Goal: Information Seeking & Learning: Learn about a topic

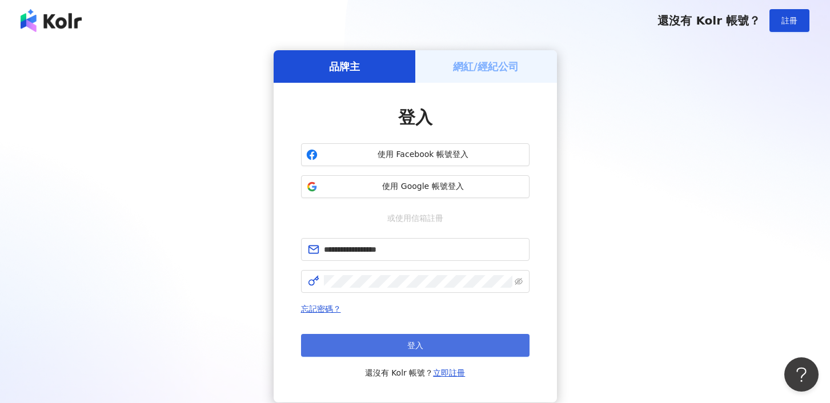
click at [439, 344] on button "登入" at bounding box center [415, 345] width 228 height 23
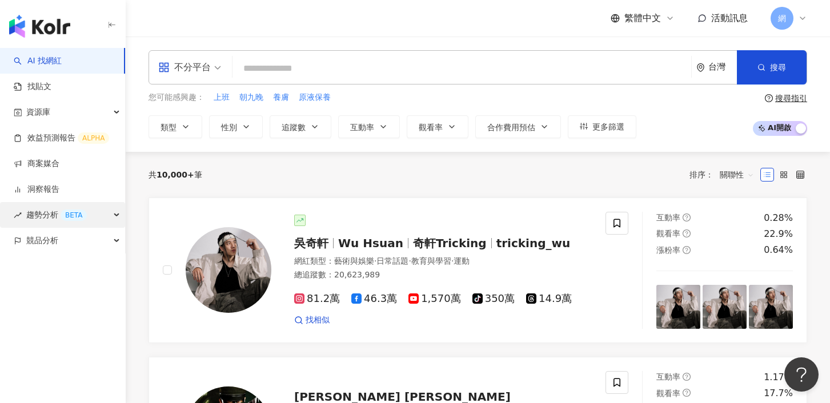
click at [62, 212] on div "BETA" at bounding box center [74, 215] width 26 height 11
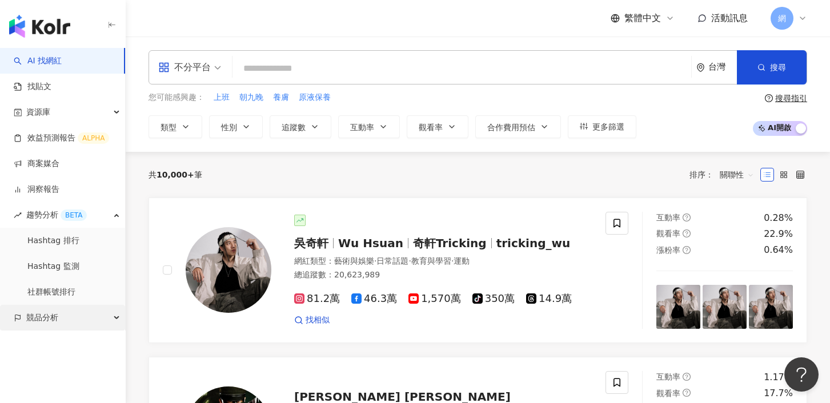
click at [66, 316] on div "競品分析" at bounding box center [62, 318] width 125 height 26
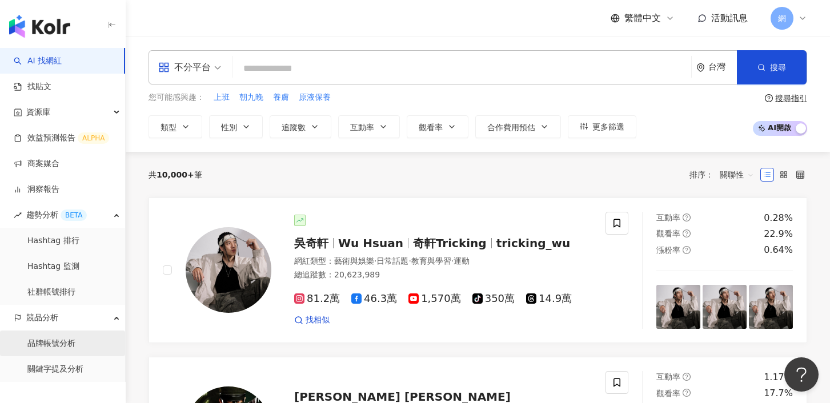
click at [71, 340] on link "品牌帳號分析" at bounding box center [51, 343] width 48 height 11
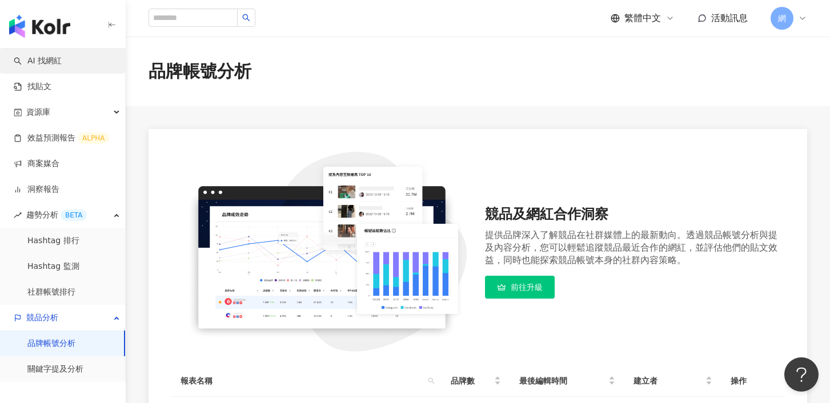
click at [55, 63] on link "AI 找網紅" at bounding box center [38, 60] width 48 height 11
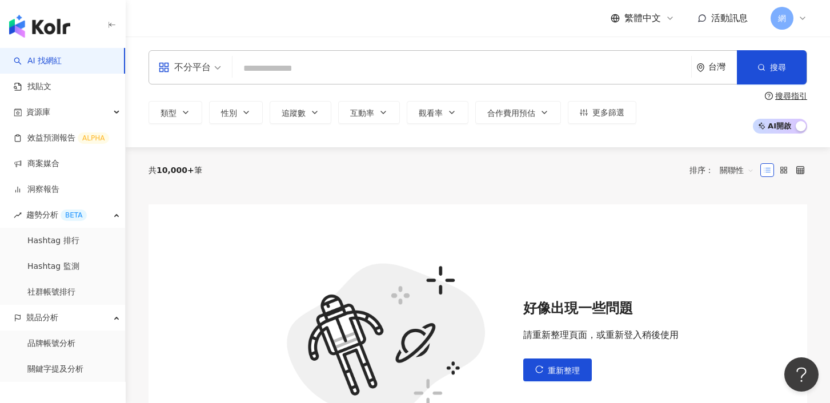
click at [210, 65] on div "不分平台" at bounding box center [184, 67] width 53 height 18
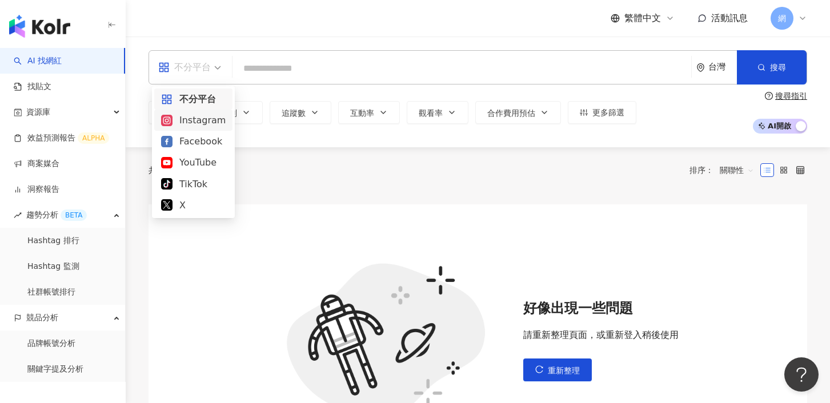
click at [184, 114] on div "Instagram" at bounding box center [193, 120] width 65 height 14
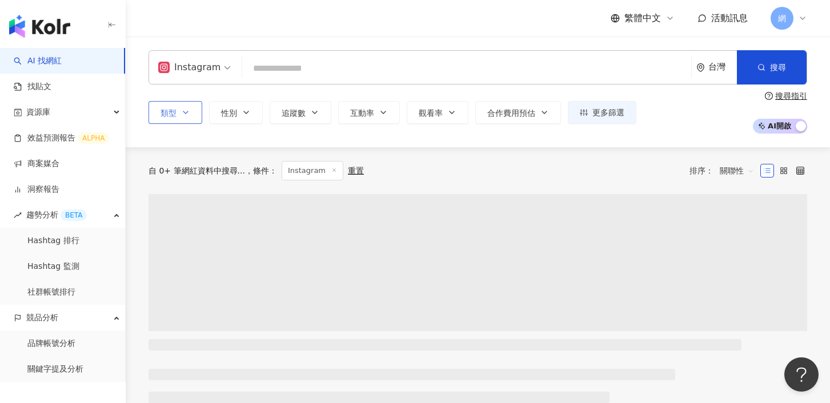
click at [175, 111] on span "類型" at bounding box center [168, 112] width 16 height 9
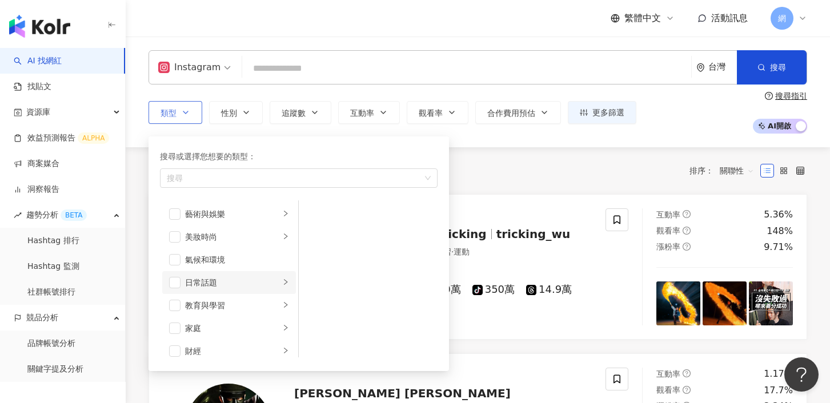
click at [204, 284] on div "日常話題" at bounding box center [232, 282] width 95 height 13
click at [176, 283] on span "button" at bounding box center [174, 282] width 11 height 11
click at [320, 215] on li "名人動態" at bounding box center [368, 214] width 134 height 23
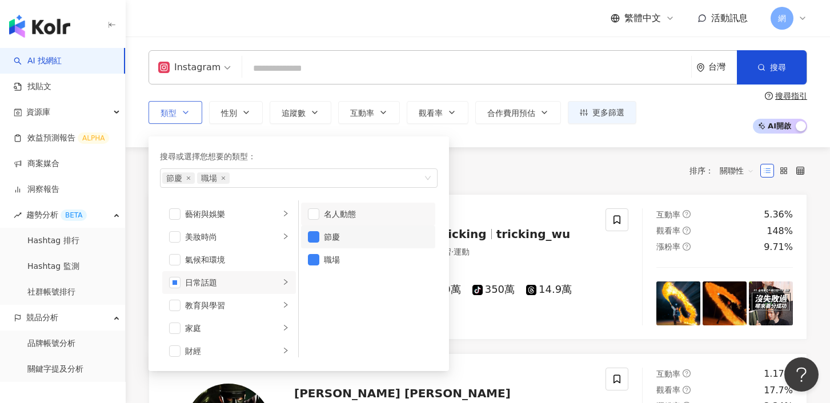
click at [323, 237] on li "節慶" at bounding box center [368, 237] width 134 height 23
click at [320, 259] on li "職場" at bounding box center [368, 259] width 134 height 23
click at [176, 239] on span "button" at bounding box center [174, 236] width 11 height 11
click at [271, 230] on li "美妝時尚" at bounding box center [229, 237] width 134 height 23
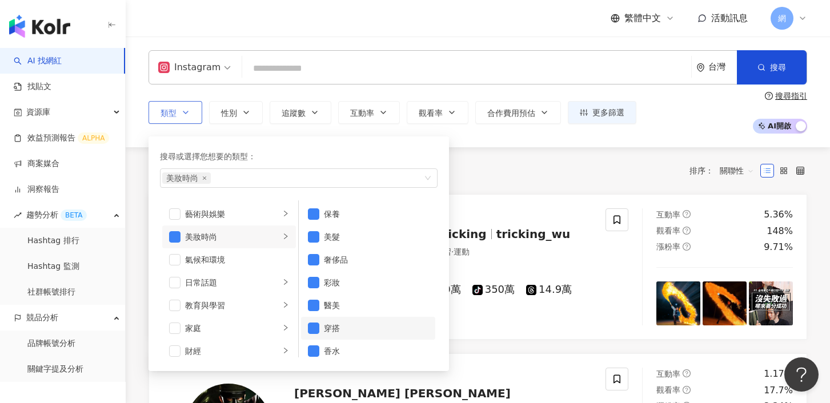
scroll to position [7, 0]
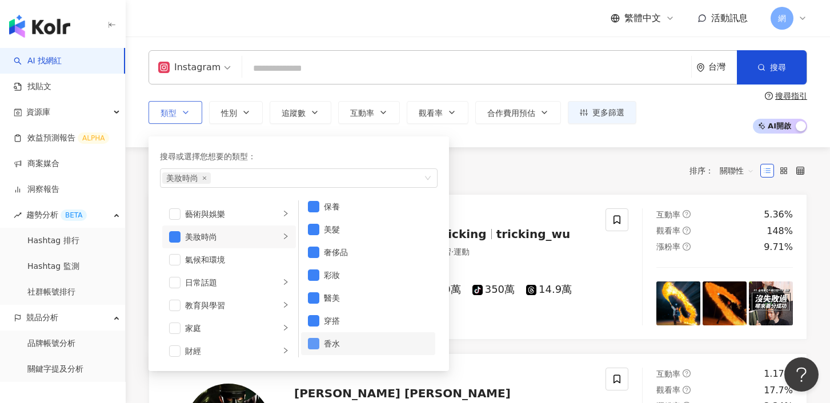
click at [316, 344] on span "button" at bounding box center [313, 343] width 11 height 11
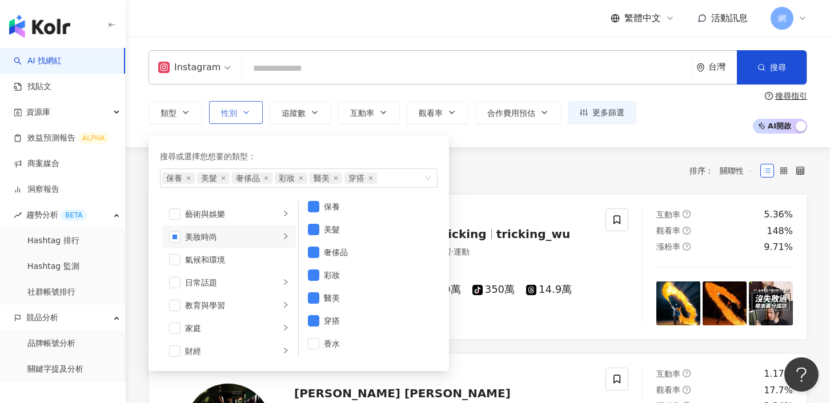
click at [243, 114] on icon "button" at bounding box center [246, 112] width 9 height 9
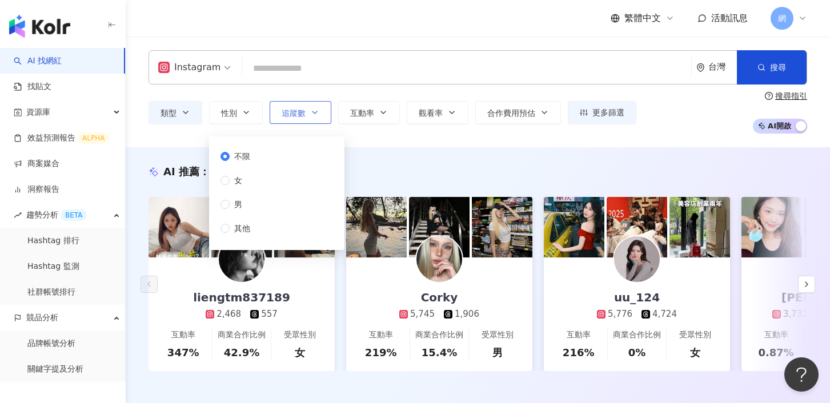
click at [293, 106] on button "追蹤數" at bounding box center [300, 112] width 62 height 23
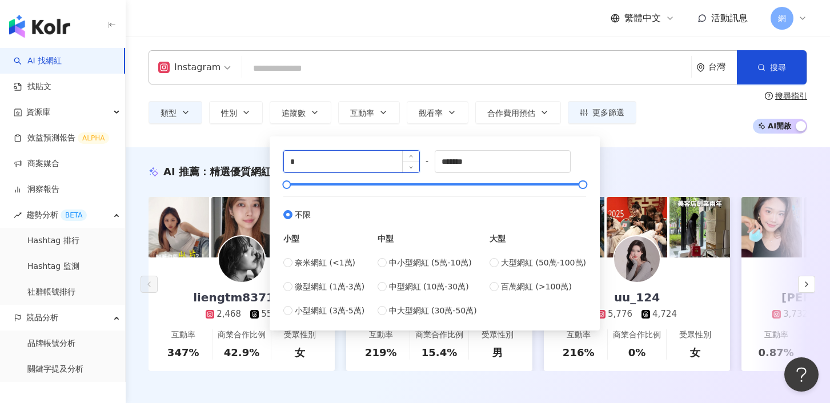
click at [343, 168] on input "*" at bounding box center [351, 162] width 135 height 22
type input "*****"
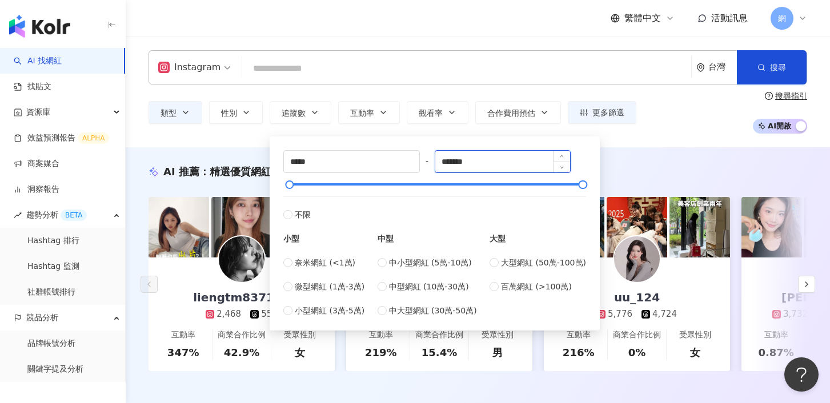
click at [484, 151] on input "*******" at bounding box center [502, 162] width 135 height 22
click at [497, 159] on input "*******" at bounding box center [502, 162] width 135 height 22
type input "*"
type input "*****"
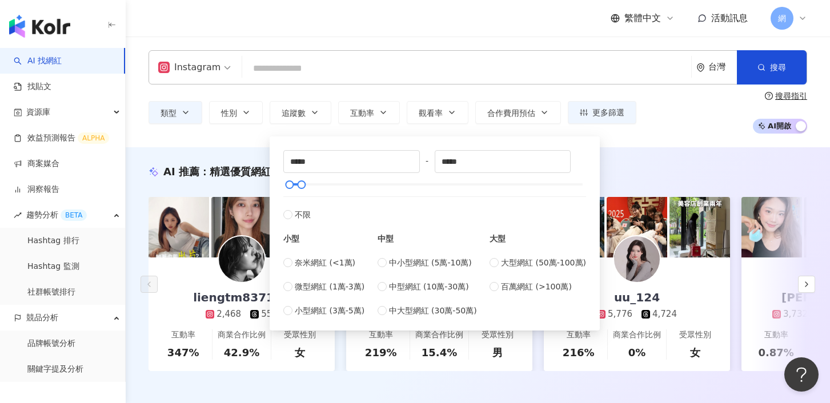
click at [628, 138] on div "Instagram 台灣 搜尋 類型 性別 追蹤數 互動率 觀看率 合作費用預估 更多篩選 不限 女 男 其他 ***** - ***** 不限 小型 奈米網…" at bounding box center [478, 92] width 704 height 111
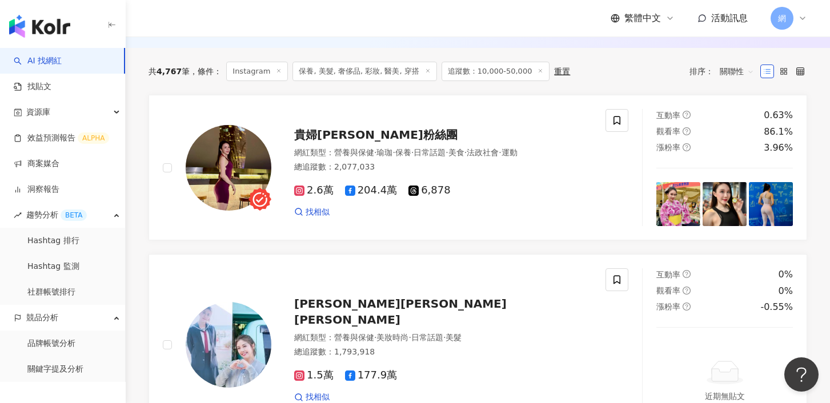
scroll to position [365, 0]
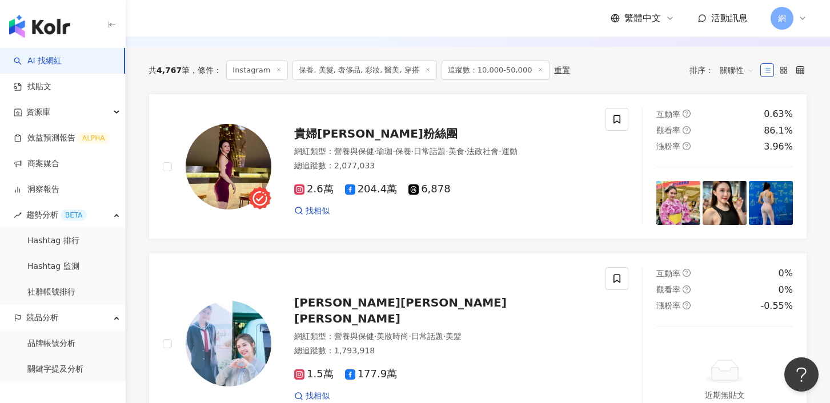
click at [398, 174] on div "網紅類型 ： 營養與保健 · 瑜珈 · 保養 · 日常話題 · 美食 · 法政社會 · 運動 總追蹤數 ： 2,077,033" at bounding box center [442, 160] width 297 height 28
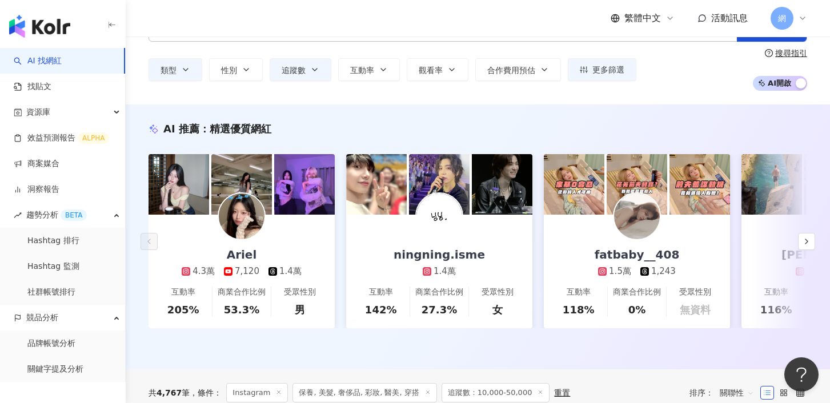
scroll to position [0, 0]
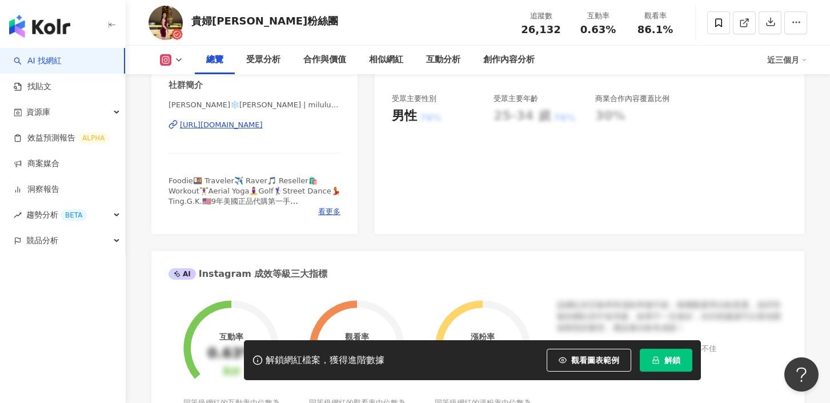
scroll to position [256, 0]
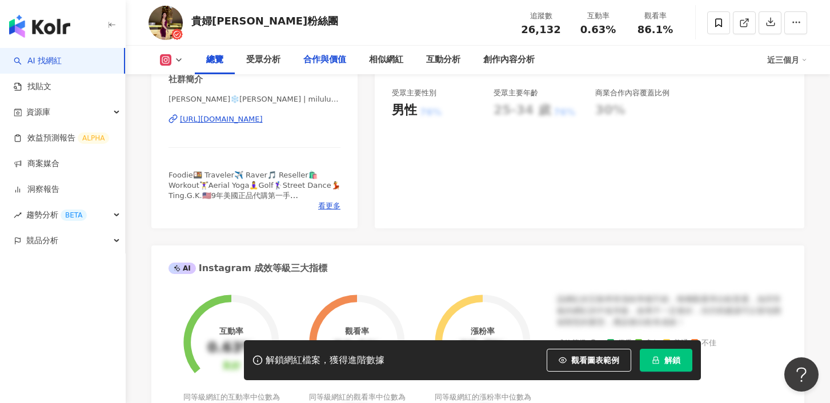
click at [340, 56] on div "合作與價值" at bounding box center [324, 60] width 43 height 14
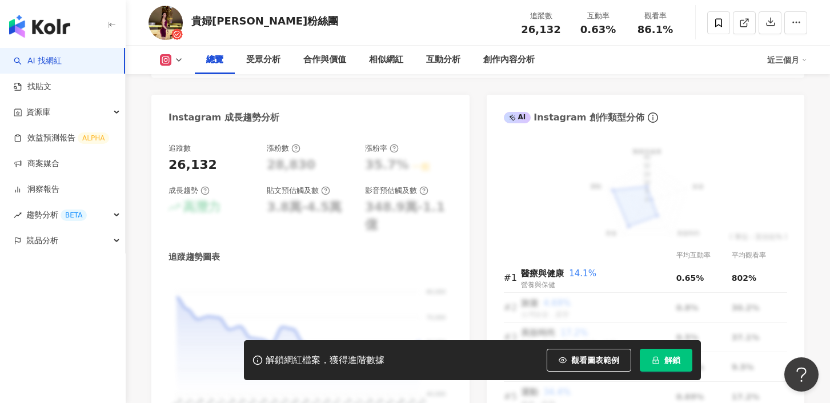
scroll to position [540, 0]
